Goal: Task Accomplishment & Management: Use online tool/utility

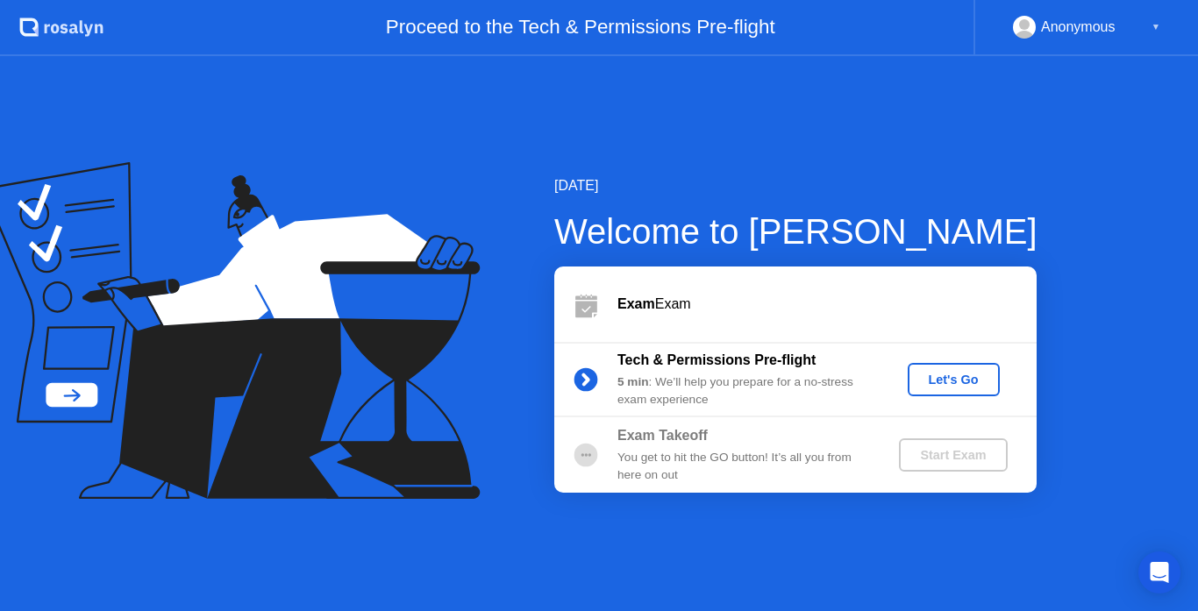
click at [949, 386] on div "Let's Go" at bounding box center [953, 380] width 78 height 14
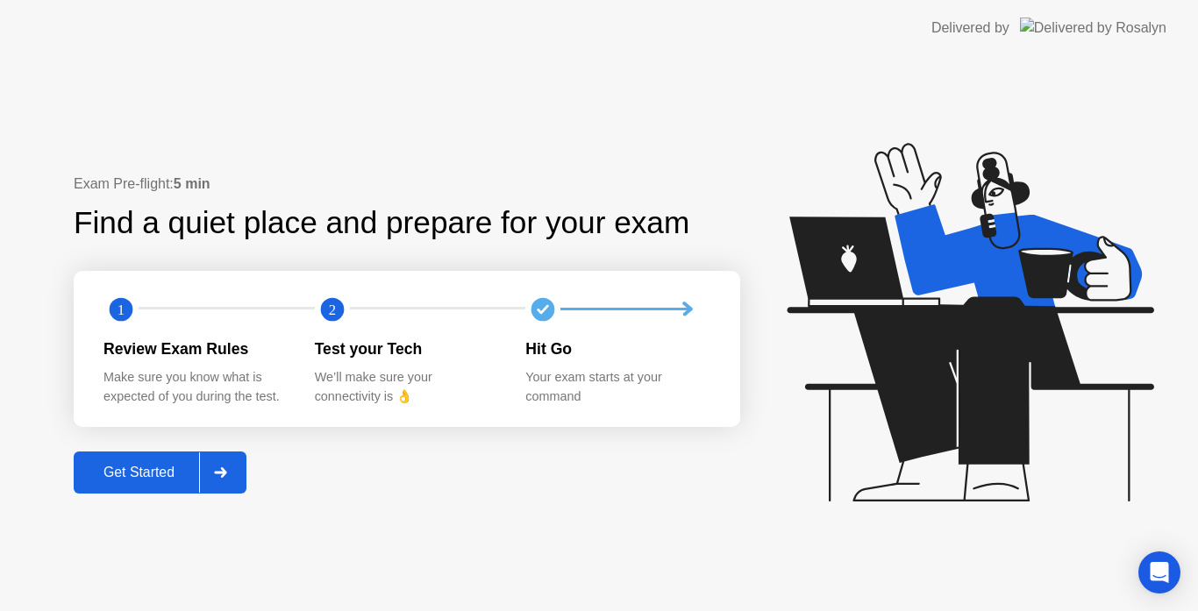
click at [161, 475] on div "Get Started" at bounding box center [139, 473] width 120 height 16
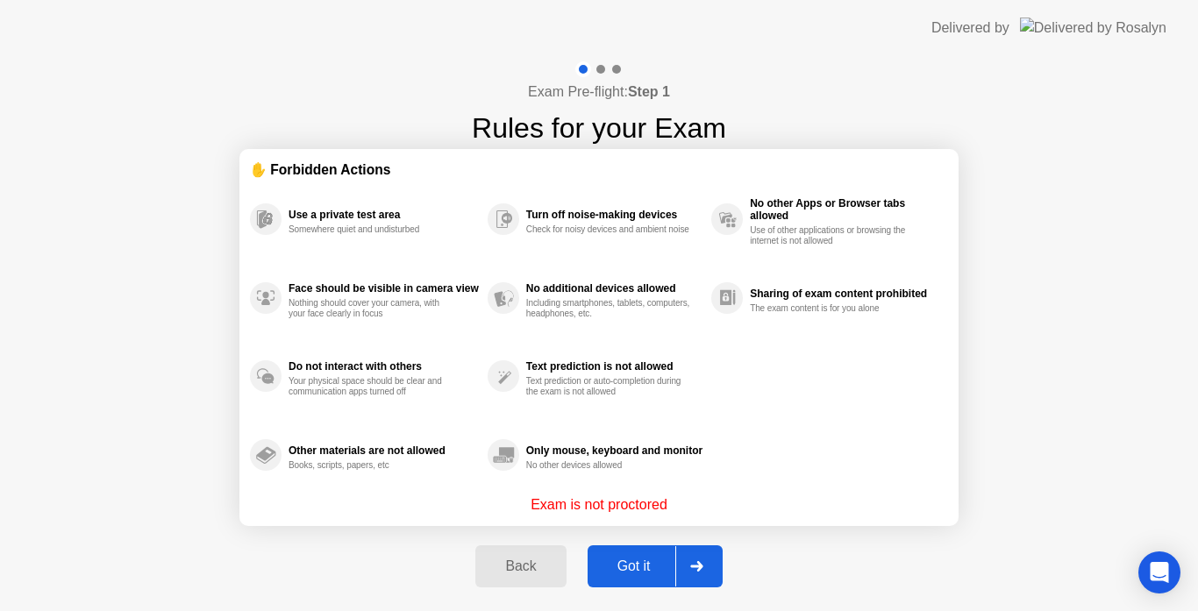
click at [637, 562] on div "Got it" at bounding box center [634, 567] width 82 height 16
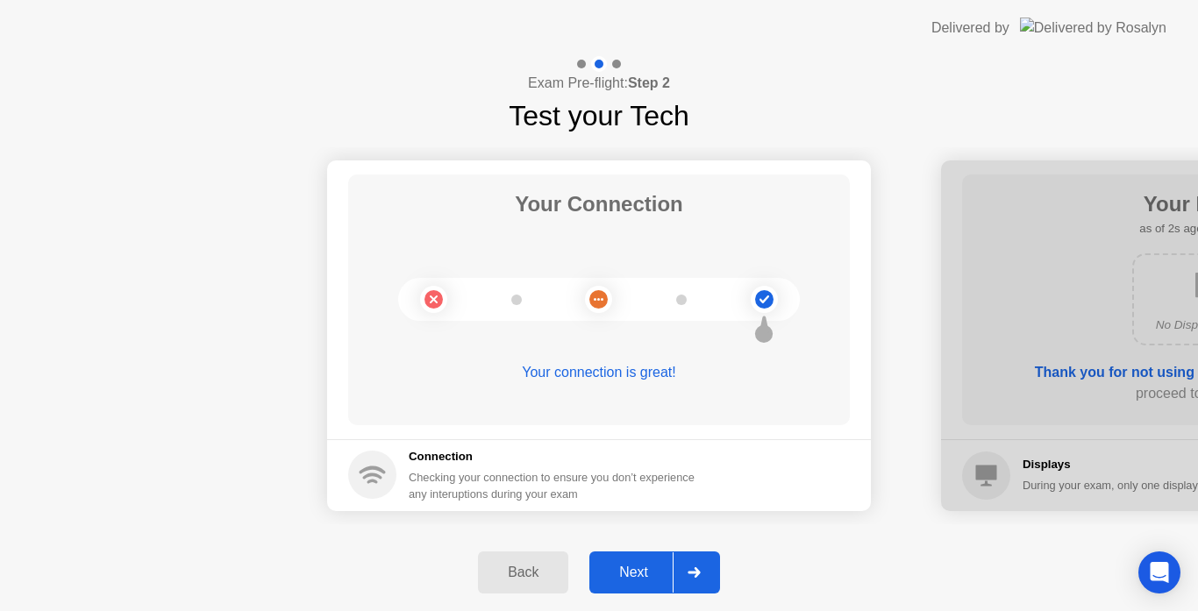
click at [623, 559] on button "Next" at bounding box center [654, 573] width 131 height 42
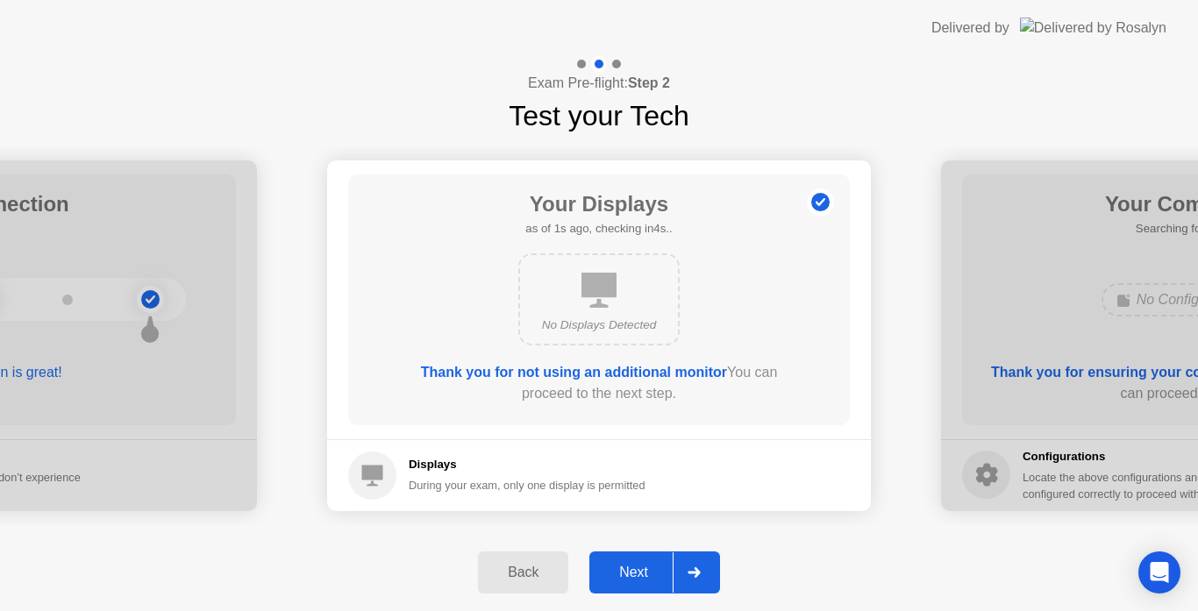
click at [623, 567] on div "Next" at bounding box center [633, 573] width 78 height 16
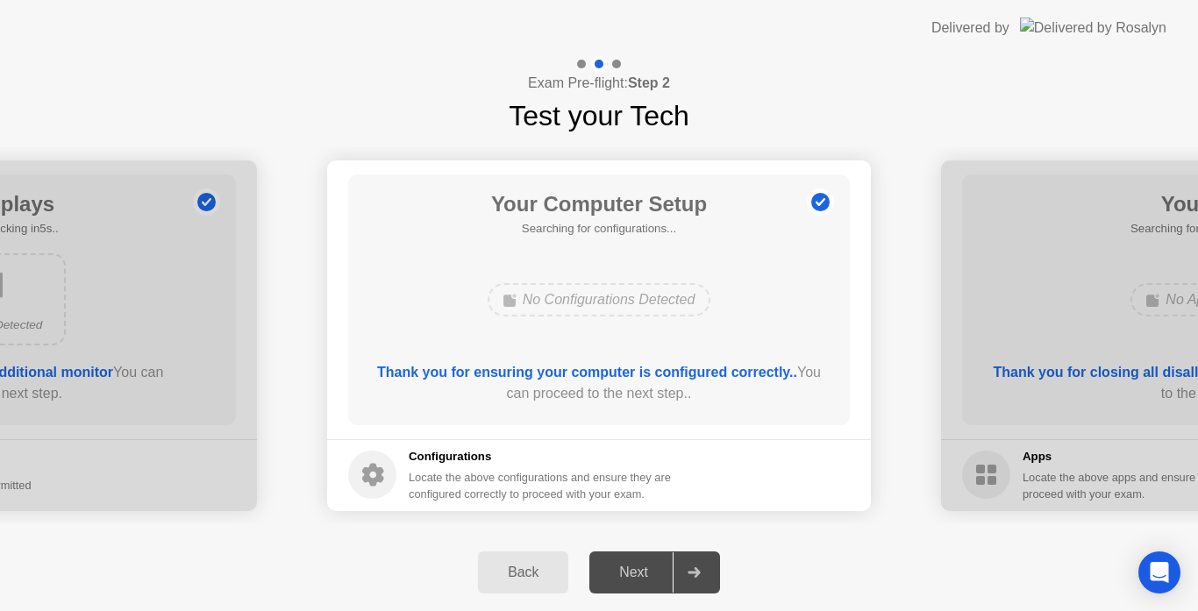
click at [622, 570] on div "Next" at bounding box center [633, 573] width 78 height 16
click at [619, 585] on button "Next" at bounding box center [654, 573] width 131 height 42
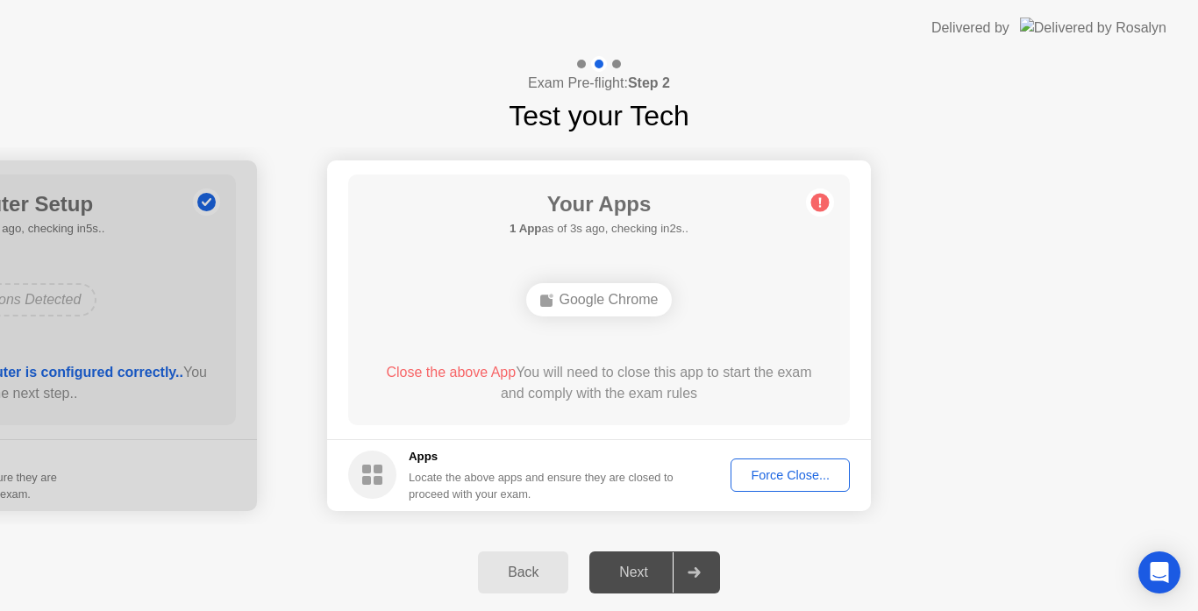
click at [660, 357] on div "Your Apps 1 App as of 3s ago, checking in2s.. Google Chrome Close the above App…" at bounding box center [599, 299] width 502 height 251
click at [756, 476] on div "Force Close..." at bounding box center [790, 475] width 107 height 14
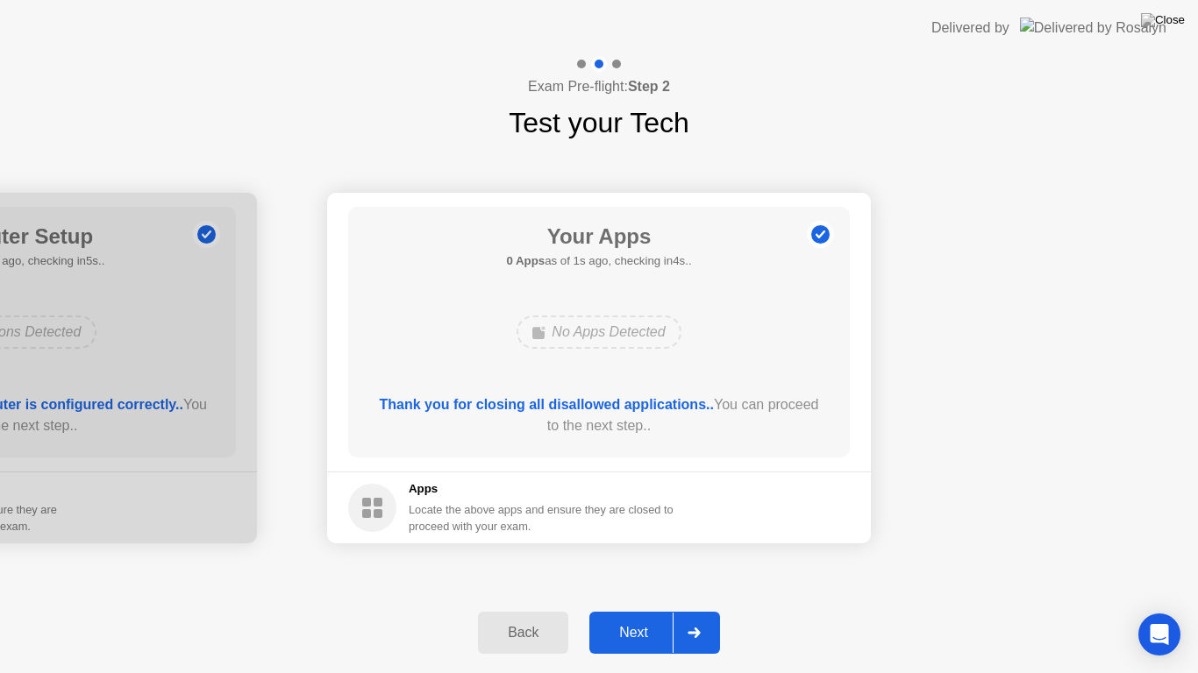
click at [630, 610] on div "Next" at bounding box center [633, 633] width 78 height 16
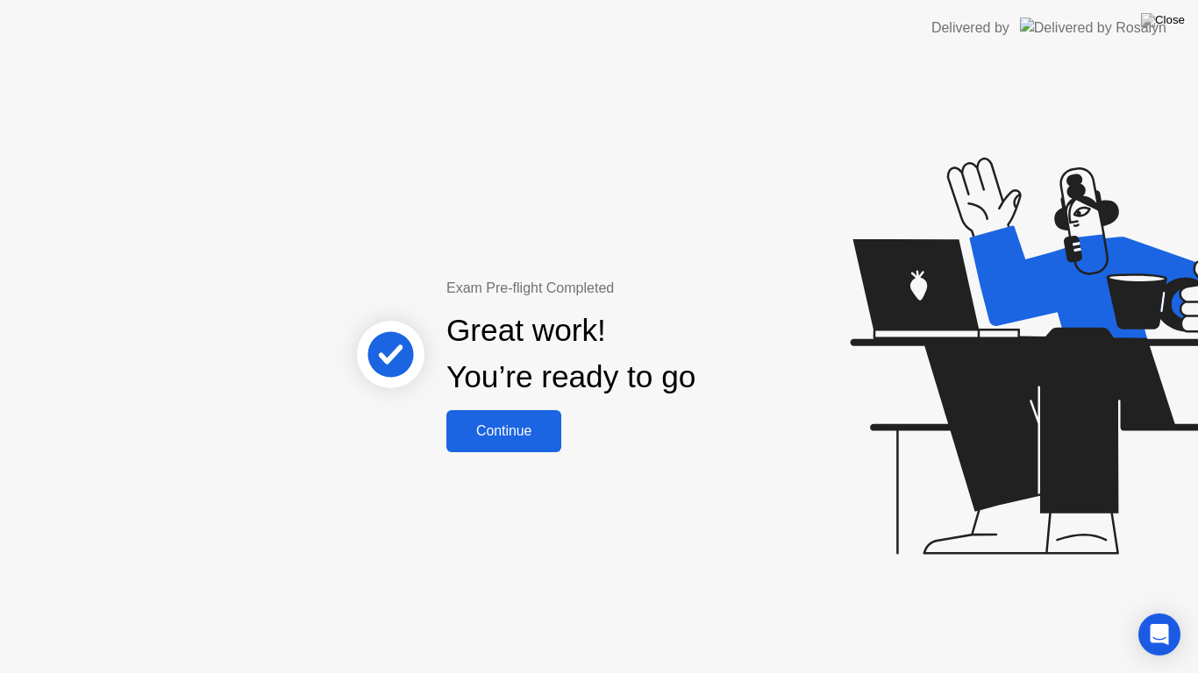
click at [527, 453] on div "Exam Pre-flight Completed Great work! You’re ready to go Continue" at bounding box center [599, 364] width 1198 height 617
click at [521, 429] on div "Continue" at bounding box center [504, 431] width 104 height 16
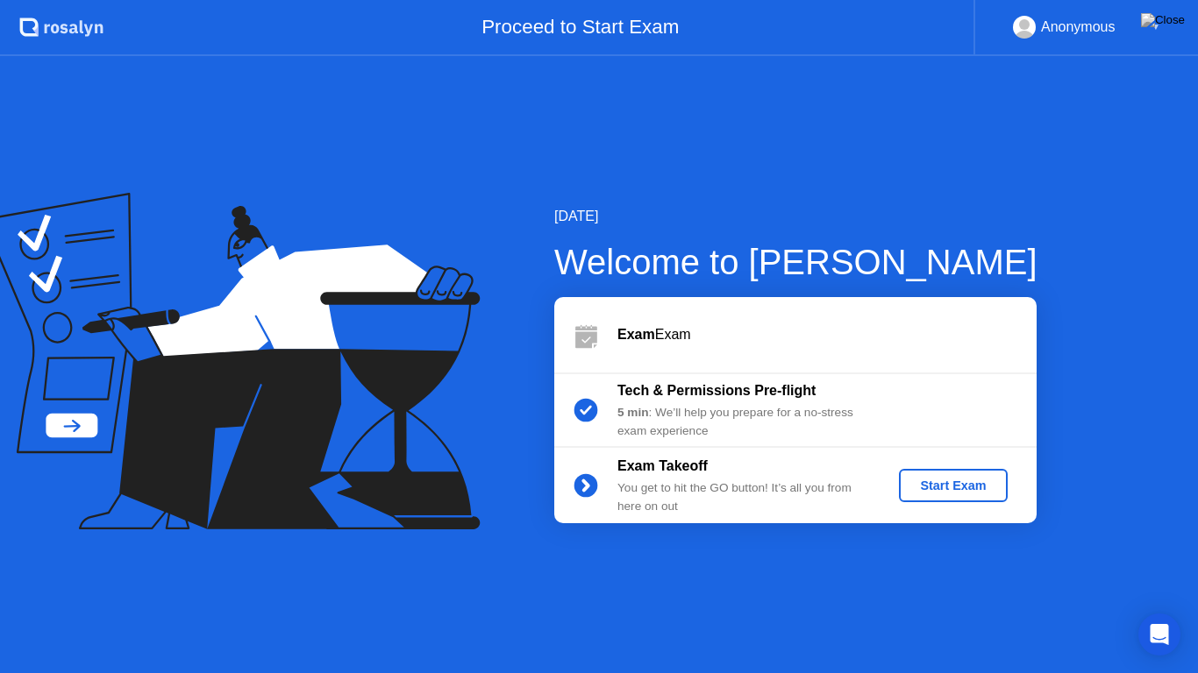
click at [949, 483] on div "Start Exam" at bounding box center [953, 486] width 94 height 14
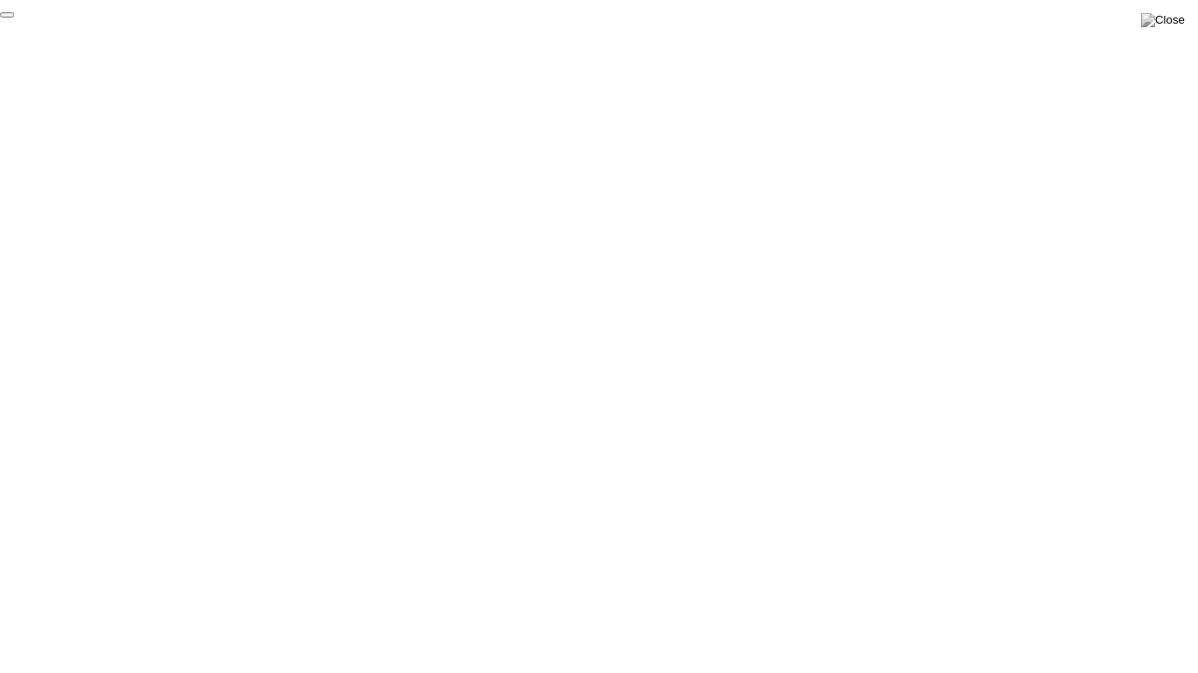
click div "End Proctoring Session"
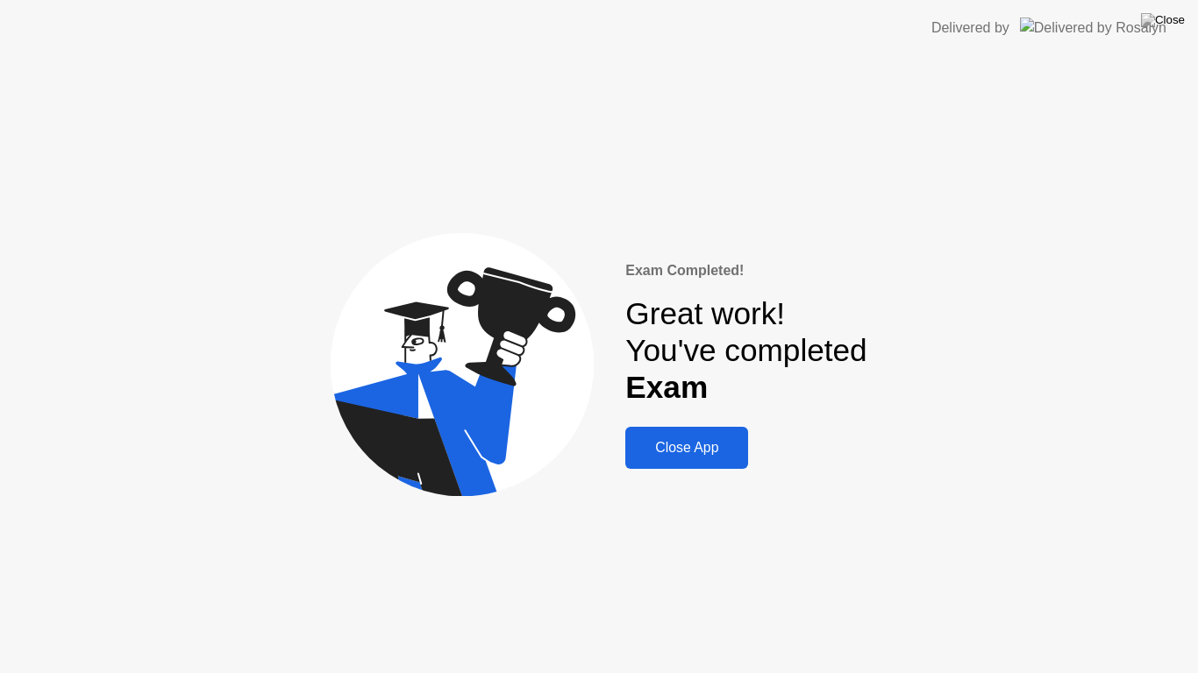
click at [729, 435] on button "Close App" at bounding box center [686, 448] width 123 height 42
